Goal: Transaction & Acquisition: Purchase product/service

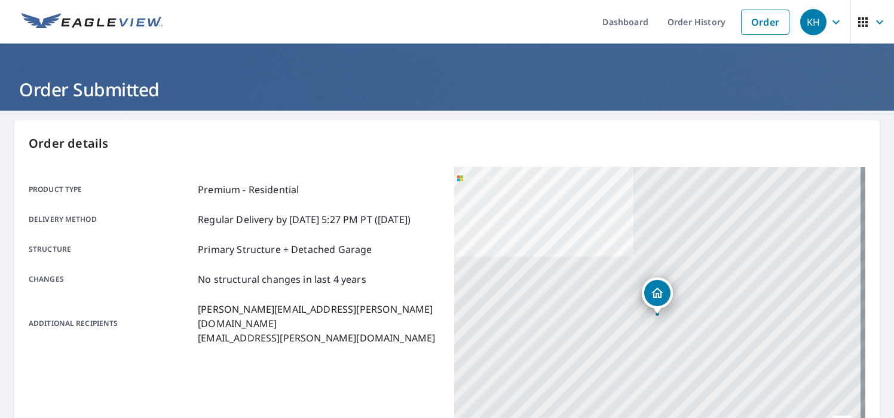
scroll to position [253, 0]
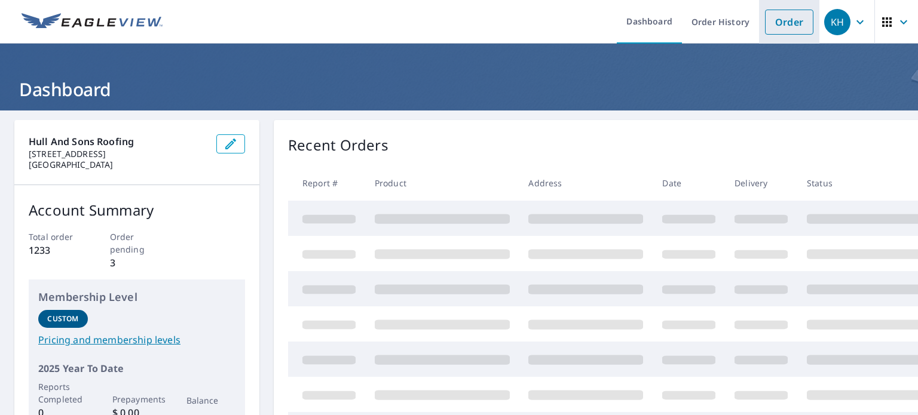
click at [458, 17] on link "Order" at bounding box center [789, 22] width 48 height 25
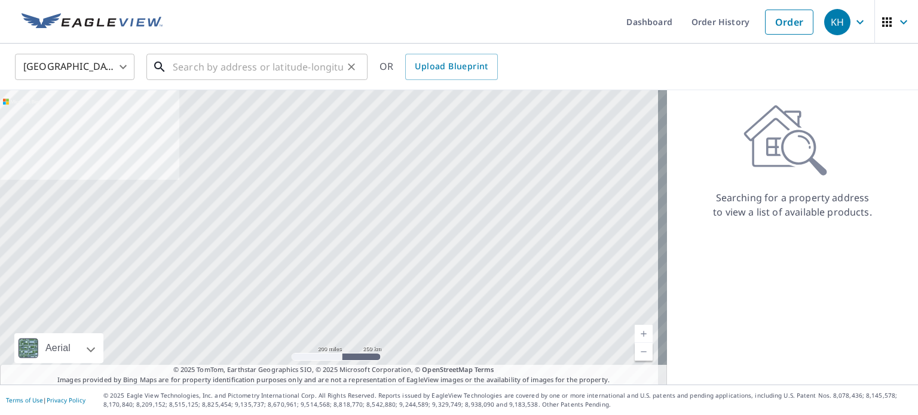
click at [212, 55] on input "text" at bounding box center [258, 66] width 170 height 33
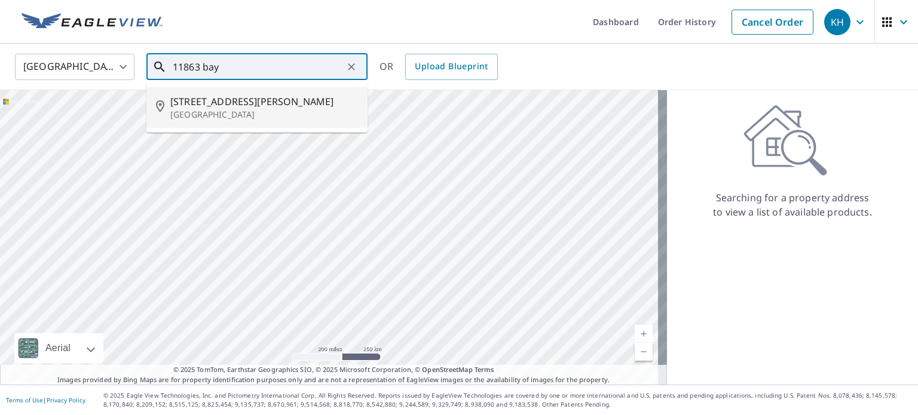
click at [241, 108] on span "[STREET_ADDRESS][PERSON_NAME]" at bounding box center [264, 101] width 188 height 14
type input "[STREET_ADDRESS][PERSON_NAME]"
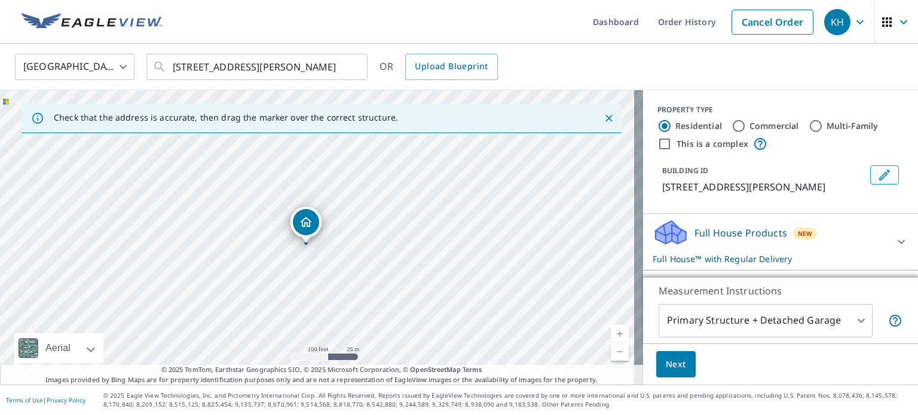
scroll to position [60, 0]
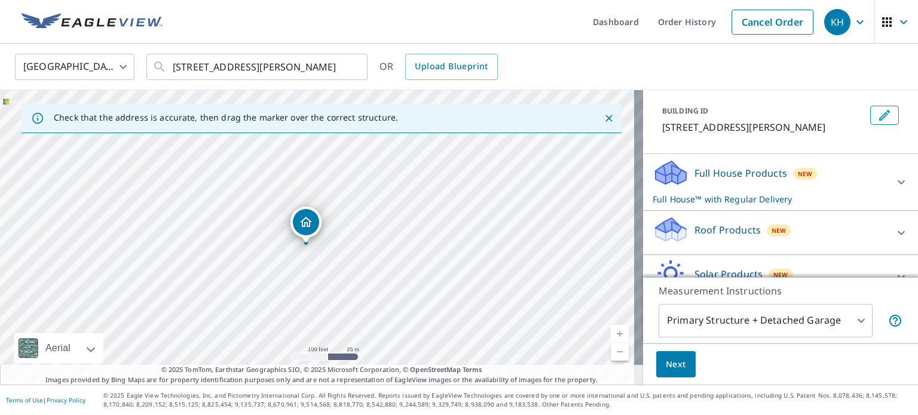
click at [458, 235] on div "Roof Products New" at bounding box center [769, 233] width 234 height 34
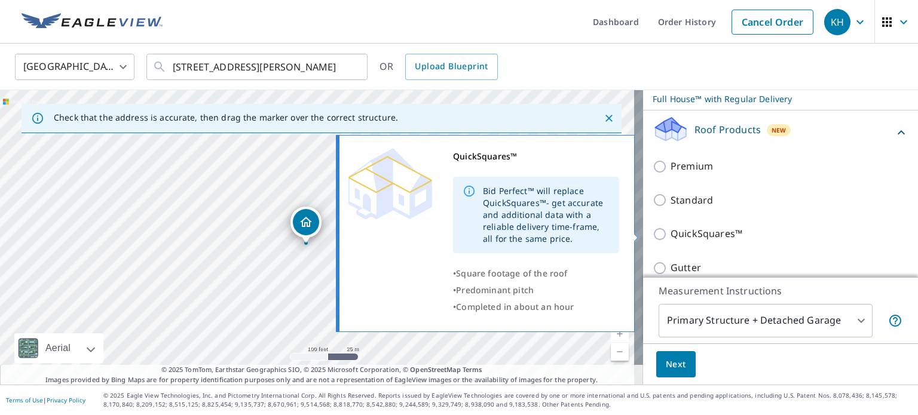
scroll to position [179, 0]
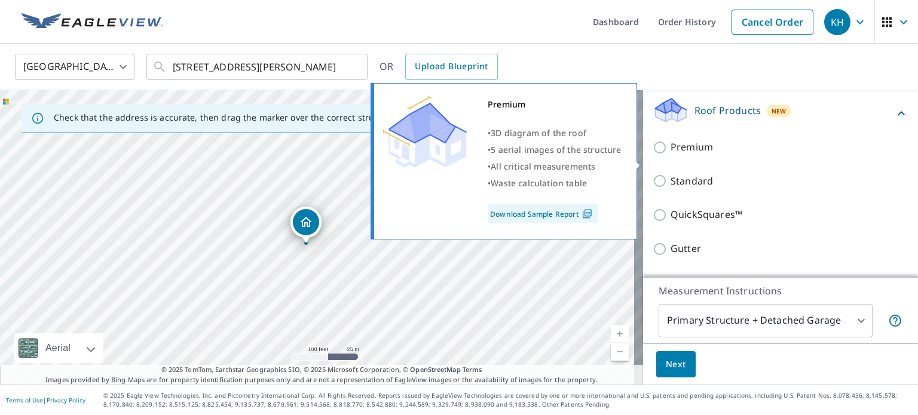
click at [458, 155] on input "Premium" at bounding box center [661, 147] width 18 height 14
checkbox input "true"
checkbox input "false"
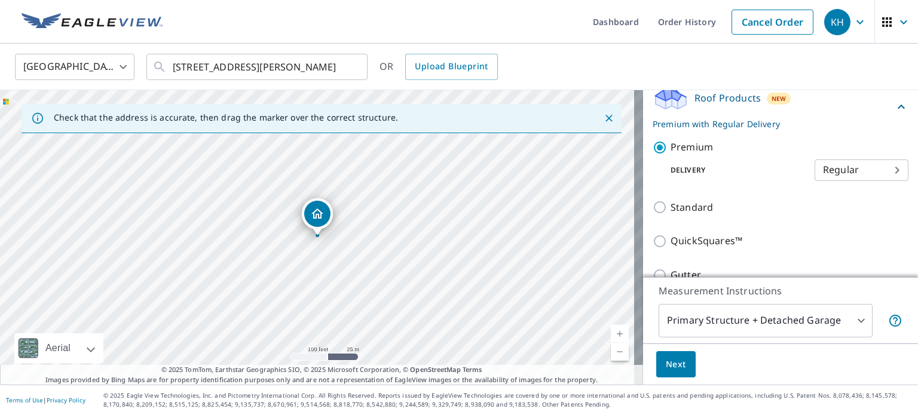
click at [458, 366] on span "Next" at bounding box center [676, 364] width 20 height 15
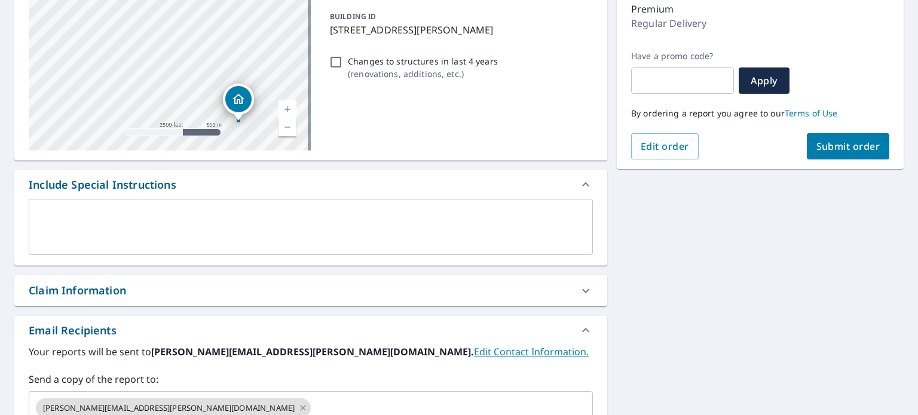
scroll to position [179, 0]
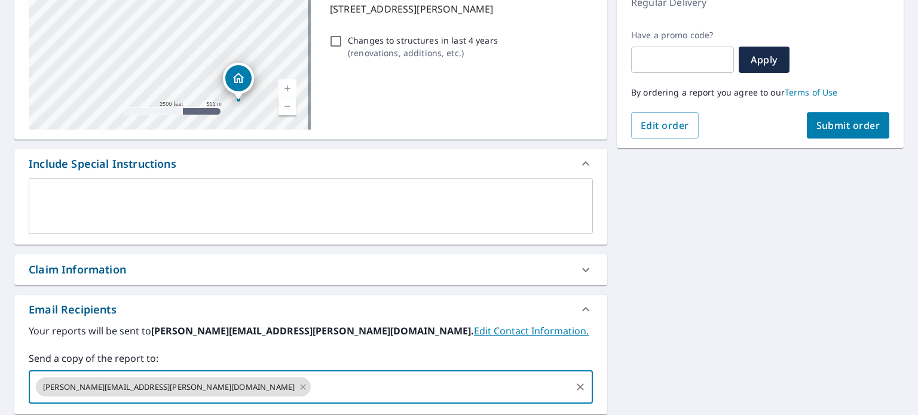
click at [312, 378] on input "text" at bounding box center [440, 387] width 257 height 23
type input "[EMAIL_ADDRESS][PERSON_NAME][DOMAIN_NAME]"
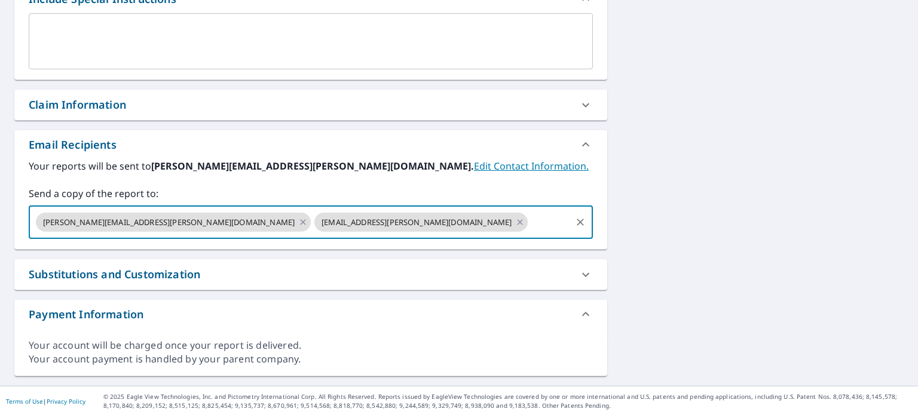
scroll to position [165, 0]
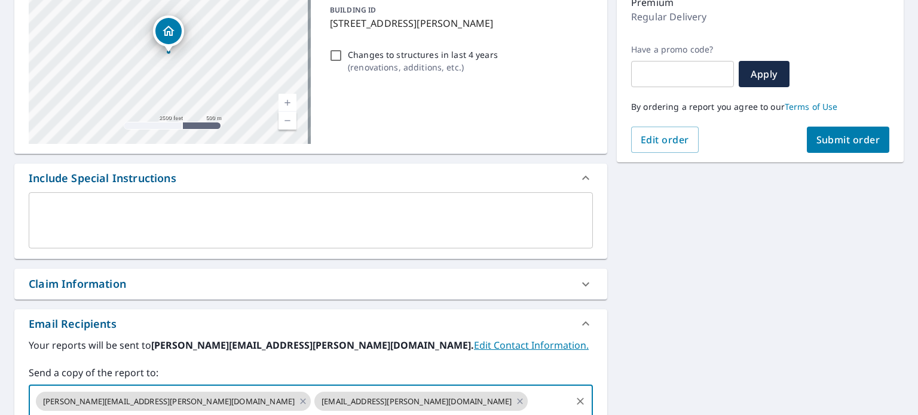
click at [458, 140] on span "Submit order" at bounding box center [848, 139] width 64 height 13
